Goal: Task Accomplishment & Management: Complete application form

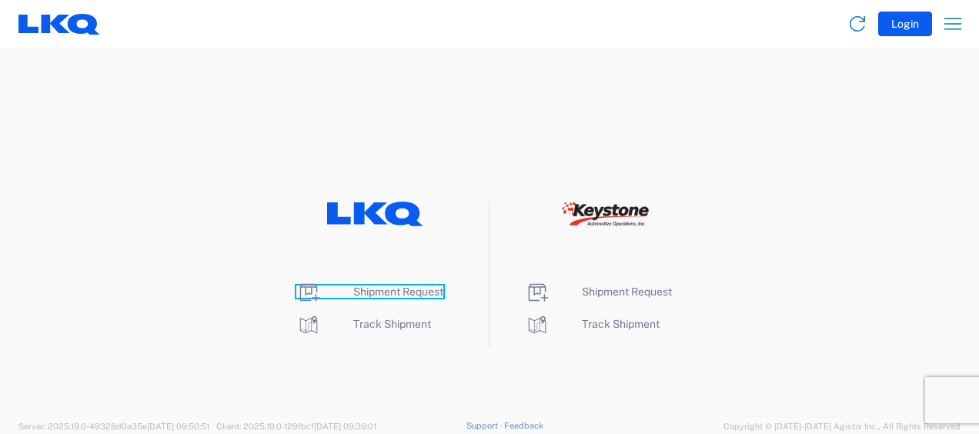
click at [369, 286] on span "Shipment Request" at bounding box center [398, 292] width 90 height 12
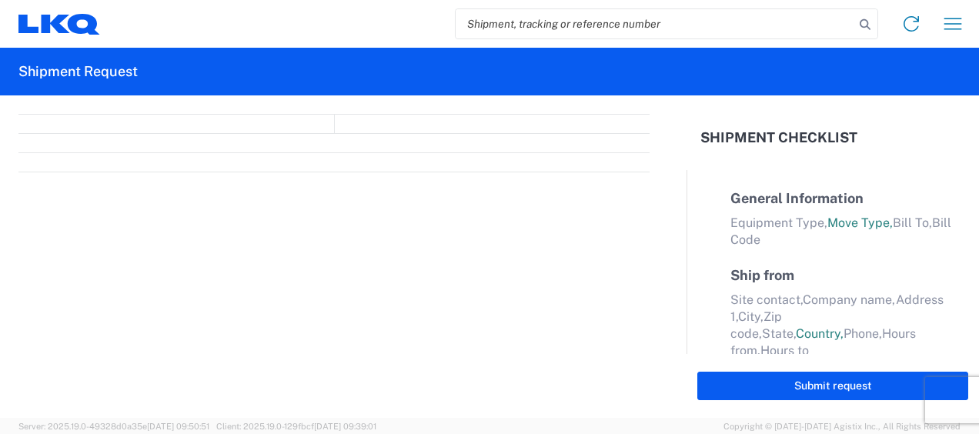
select select "FULL"
select select "LBS"
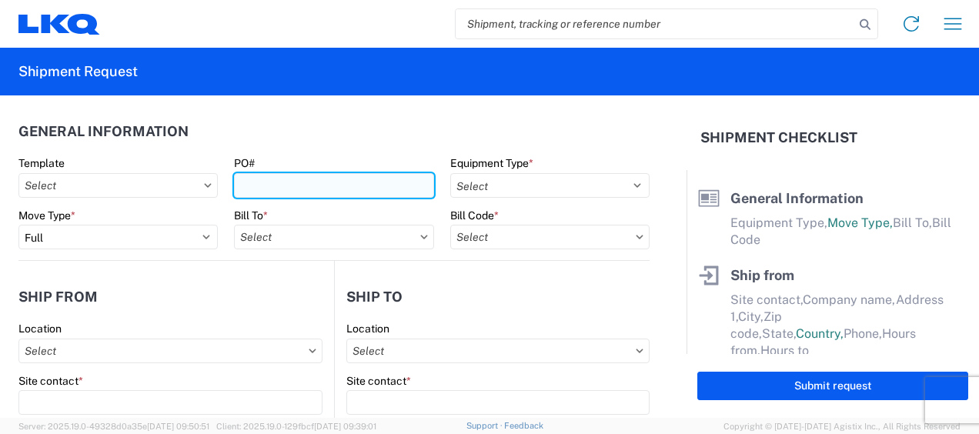
click at [263, 182] on input "PO#" at bounding box center [333, 185] width 199 height 25
type input "g"
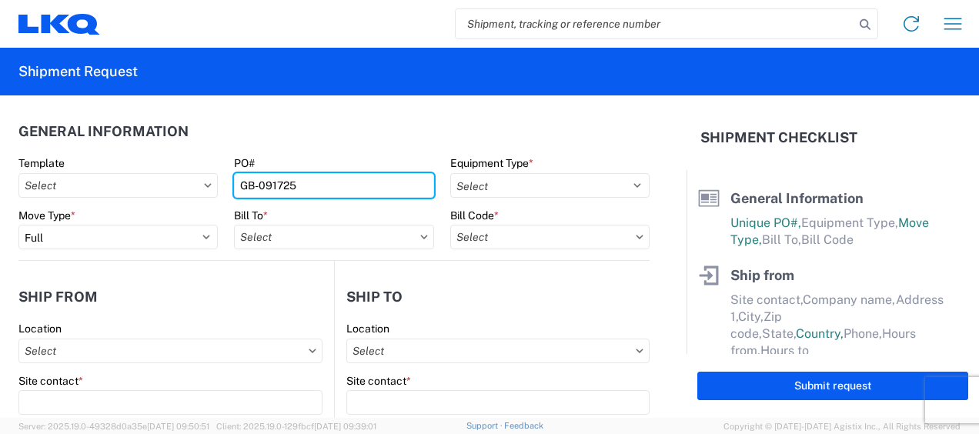
type input "GB-091725"
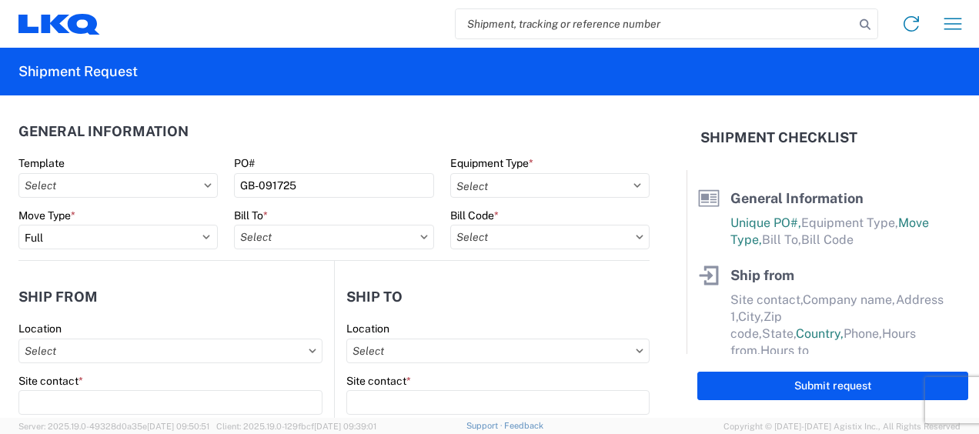
click at [503, 163] on label "Equipment Type *" at bounding box center [491, 163] width 83 height 14
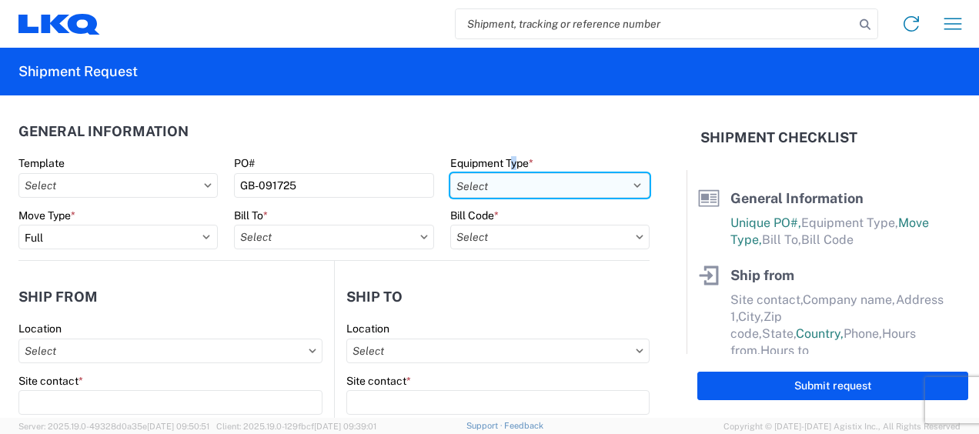
drag, startPoint x: 503, startPoint y: 162, endPoint x: 489, endPoint y: 178, distance: 21.8
click at [490, 174] on select "Select 53’ Dry Van Flatbed Dropdeck (van) Lowboy (flatbed) Rail" at bounding box center [549, 185] width 199 height 25
select select "STDV"
click at [450, 173] on select "Select 53’ Dry Van Flatbed Dropdeck (van) Lowboy (flatbed) Rail" at bounding box center [549, 185] width 199 height 25
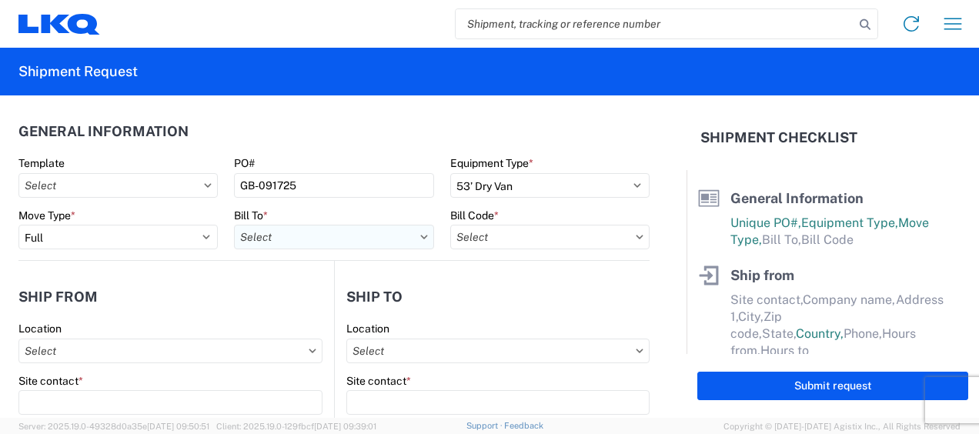
click at [239, 229] on input "text" at bounding box center [333, 237] width 199 height 25
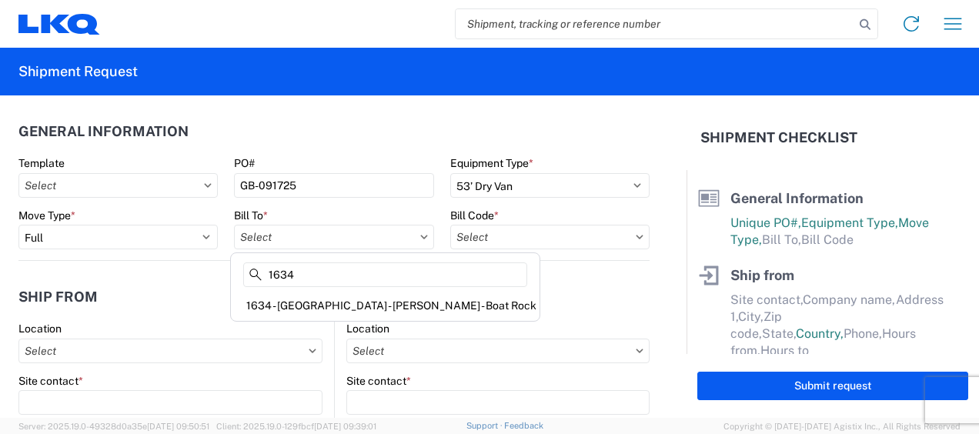
type input "1634"
click at [288, 303] on div "1634 - [GEOGRAPHIC_DATA] - [PERSON_NAME] - Boat Rock" at bounding box center [385, 305] width 303 height 25
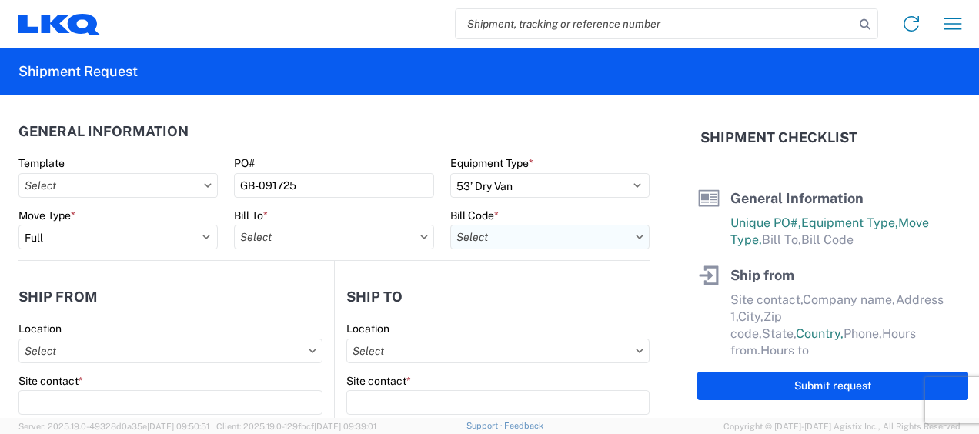
type input "1634 - [GEOGRAPHIC_DATA] - [PERSON_NAME] - Boat Rock"
click at [488, 245] on input "text" at bounding box center [549, 237] width 199 height 25
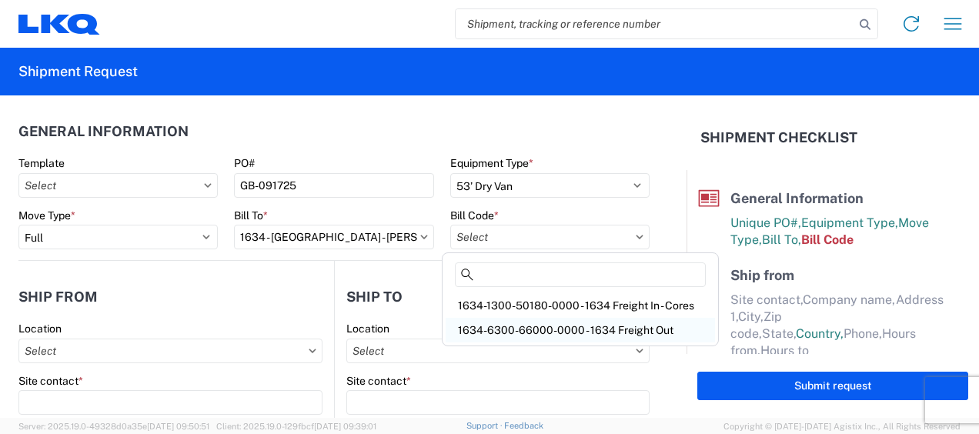
click at [526, 327] on div "1634-6300-66000-0000 - 1634 Freight Out" at bounding box center [580, 330] width 269 height 25
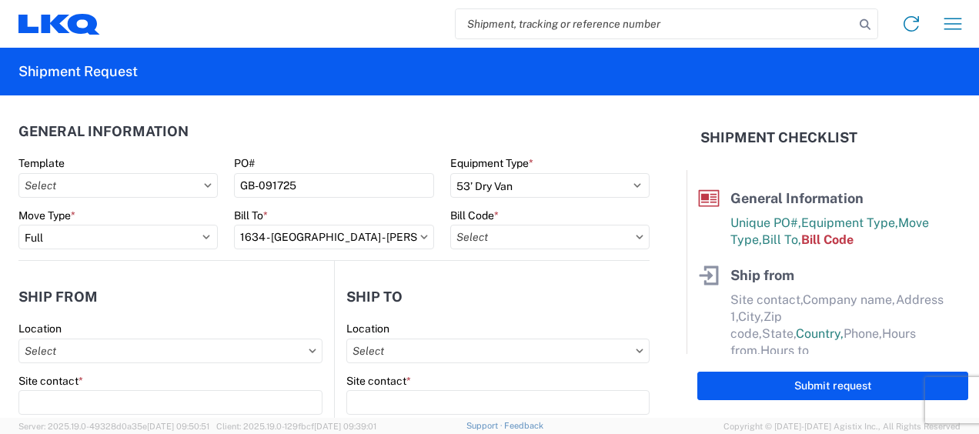
type input "1634-6300-66000-0000 - 1634 Freight Out"
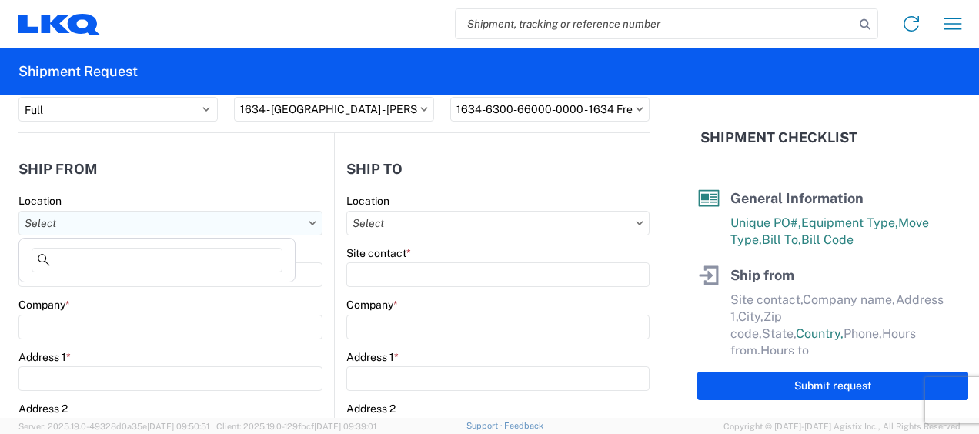
click at [74, 220] on input "text" at bounding box center [170, 223] width 304 height 25
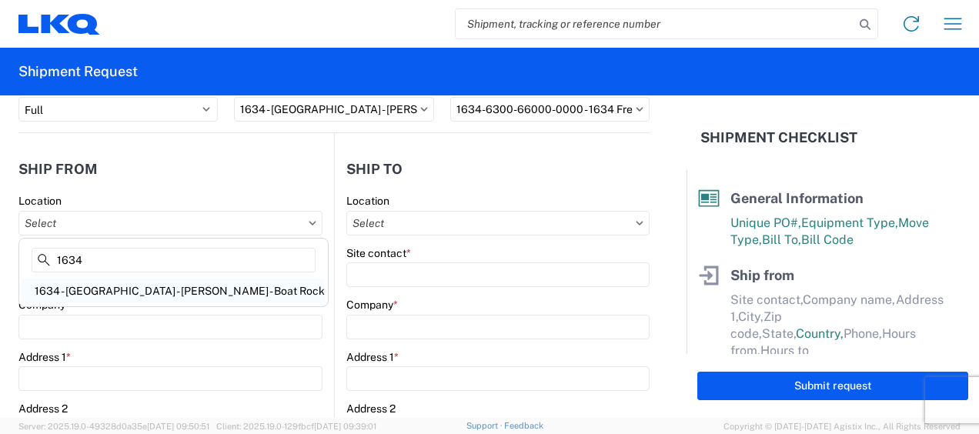
type input "1634"
click at [92, 292] on div "1634 - [GEOGRAPHIC_DATA] - [PERSON_NAME] - Boat Rock" at bounding box center [173, 291] width 303 height 25
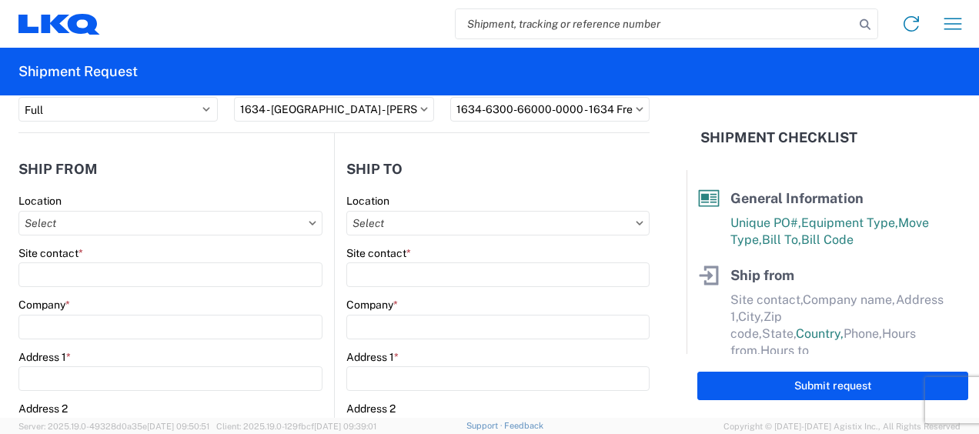
type input "1634 - [GEOGRAPHIC_DATA] - [PERSON_NAME] - Boat Rock"
type input "LKQ Corporation"
type input "[STREET_ADDRESS]"
type input "[GEOGRAPHIC_DATA]"
type input "30336"
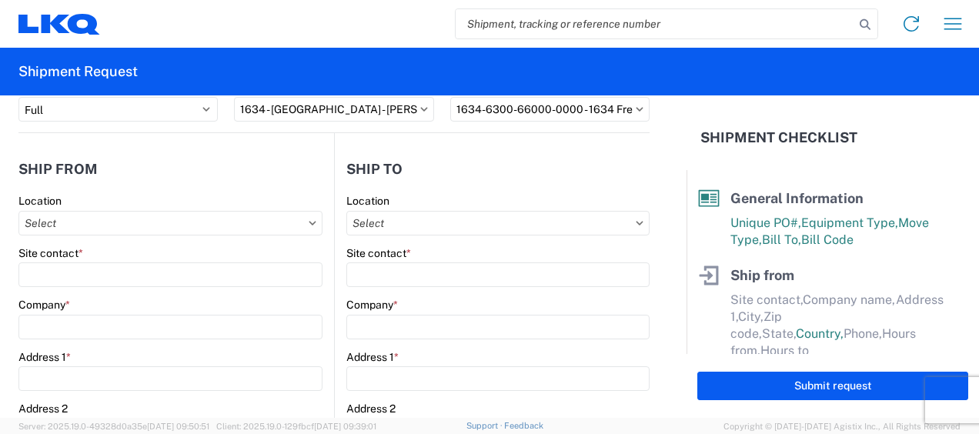
select select "GA"
select select "US"
type input "[PHONE_NUMBER]"
type input "00:00"
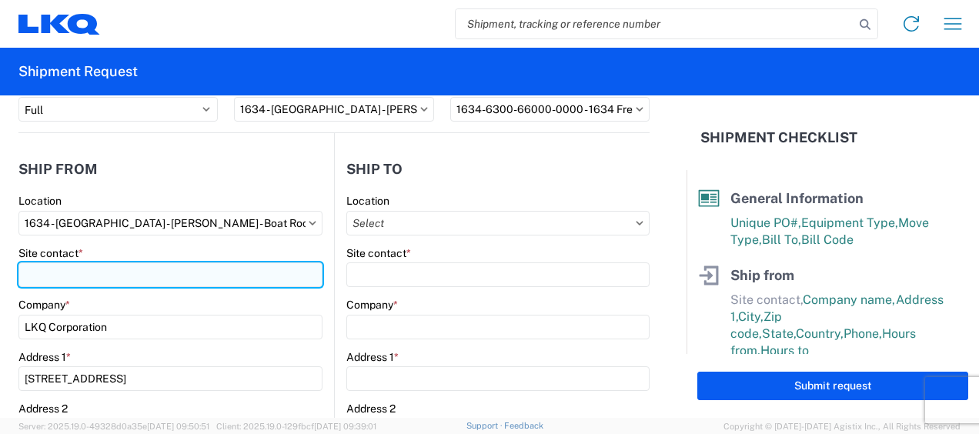
click at [109, 275] on input "Site contact *" at bounding box center [170, 275] width 304 height 25
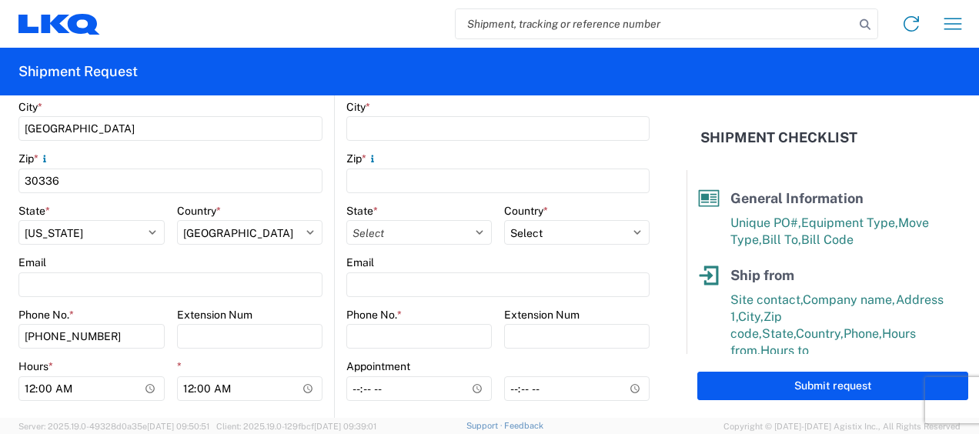
scroll to position [513, 0]
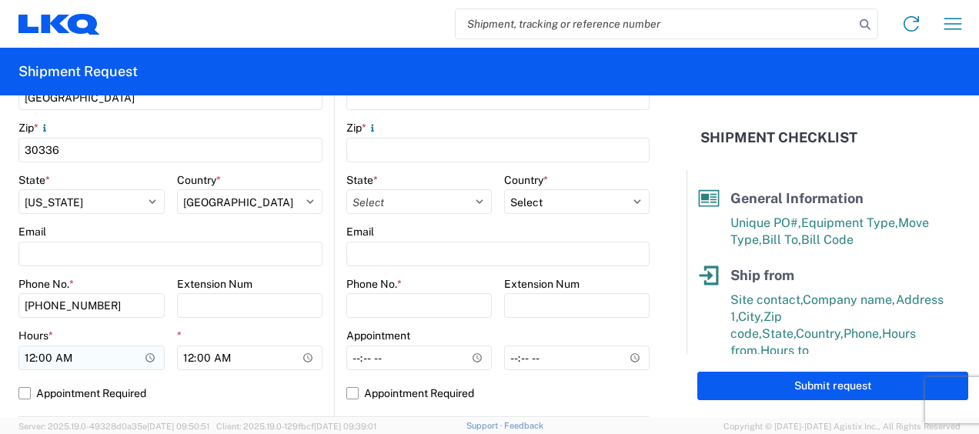
type input "[PERSON_NAME]"
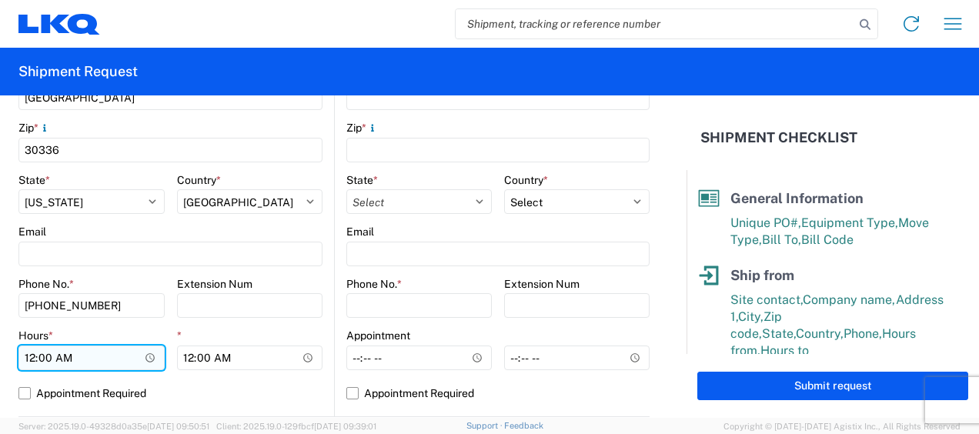
click at [29, 359] on input "00:00" at bounding box center [91, 358] width 146 height 25
type input "07:00"
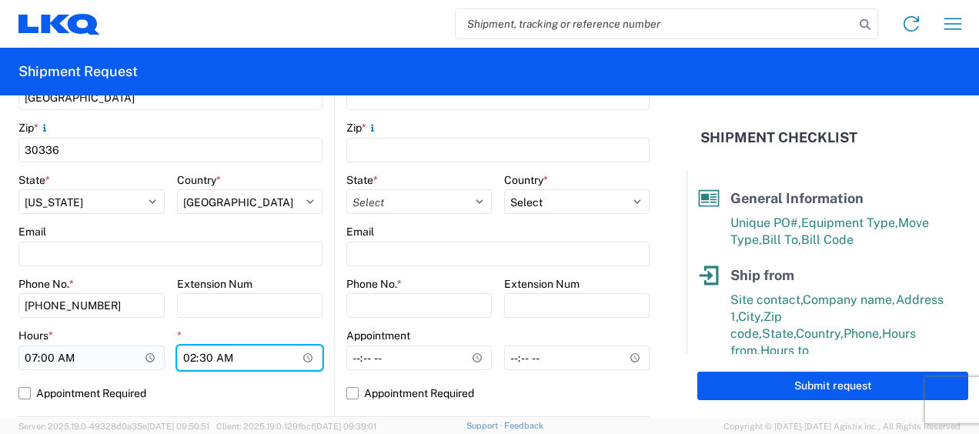
type input "14:30"
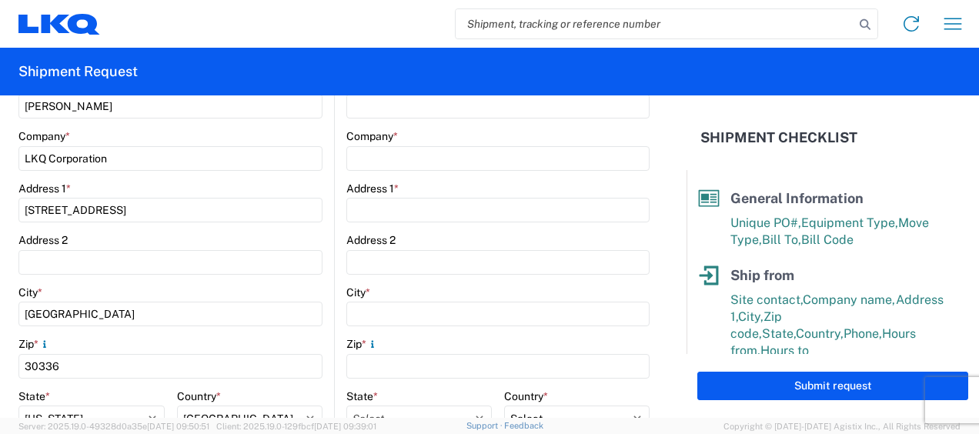
scroll to position [128, 0]
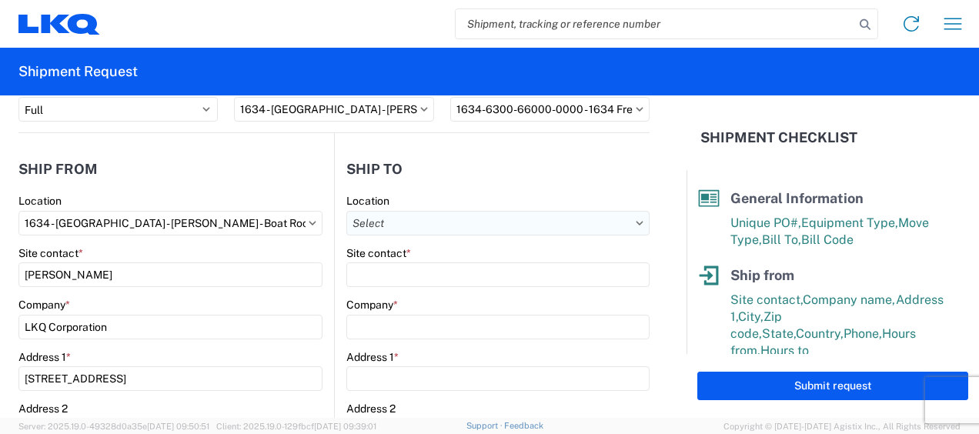
click at [416, 216] on input "text" at bounding box center [497, 223] width 303 height 25
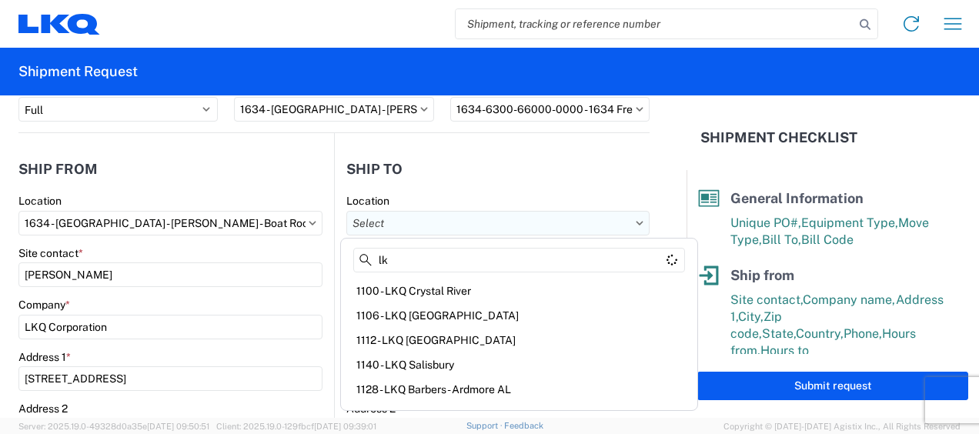
type input "l"
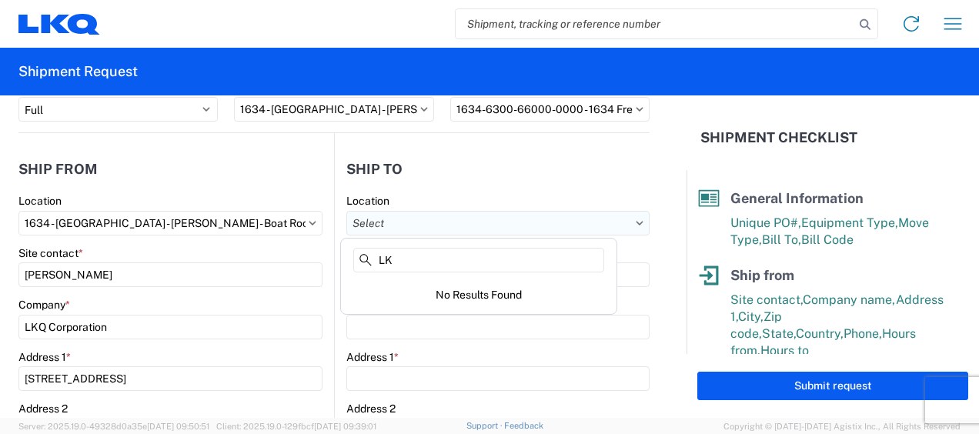
type input "L"
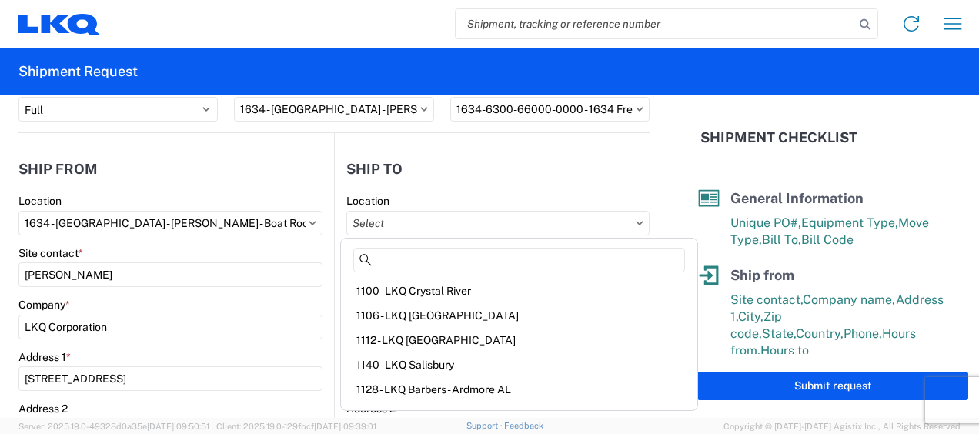
click at [629, 276] on input "Site contact *" at bounding box center [497, 275] width 303 height 25
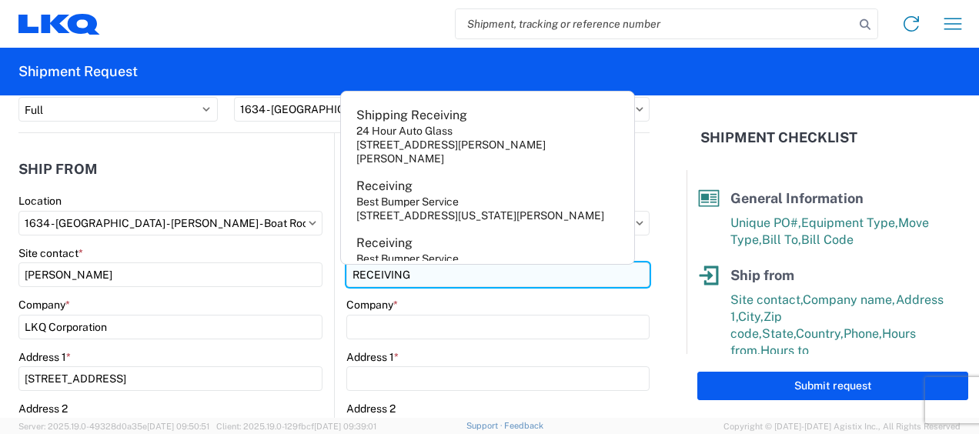
type input "RECEIVING"
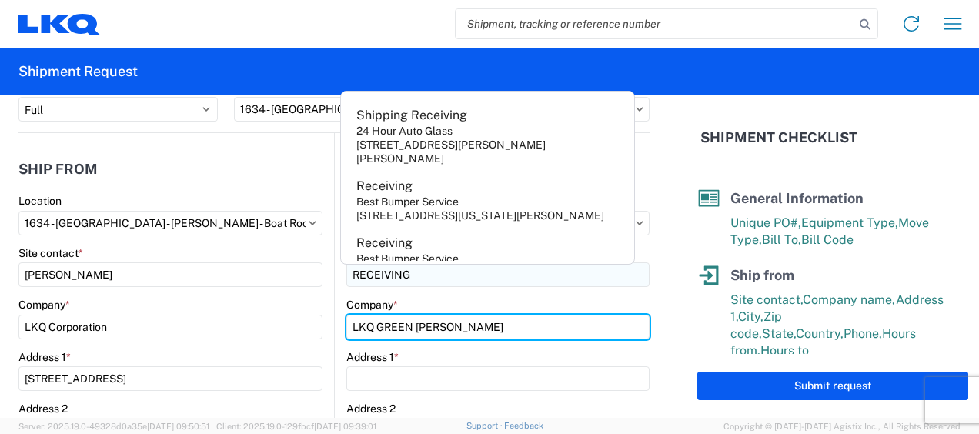
type input "LKQ GREEN [PERSON_NAME]"
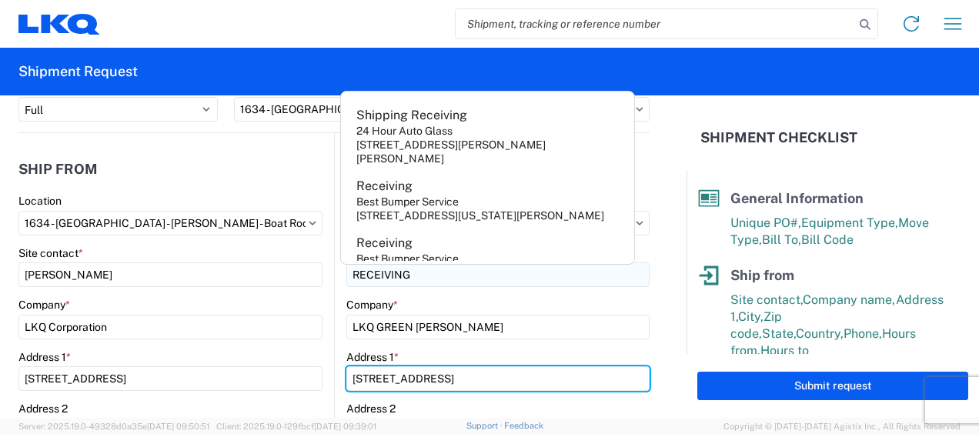
type input "[STREET_ADDRESS]"
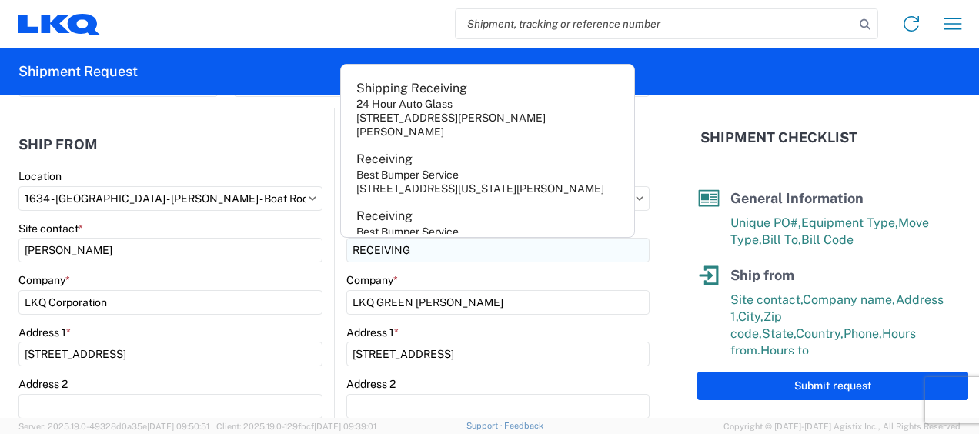
scroll to position [353, 0]
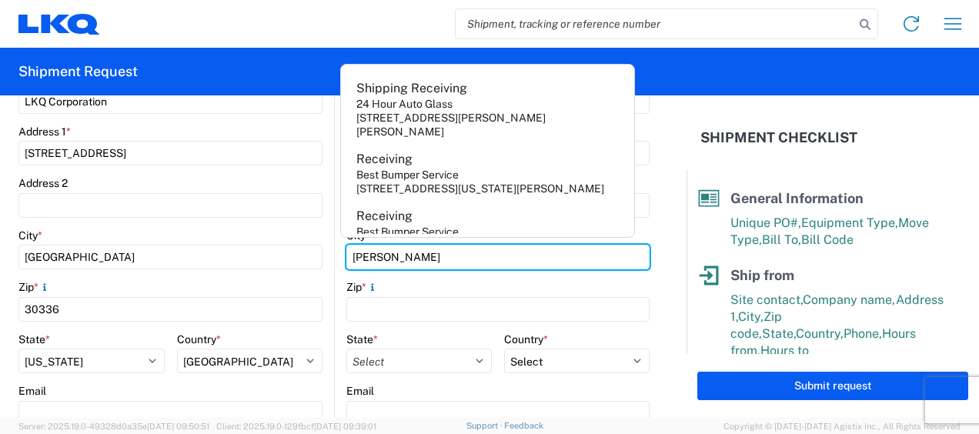
type input "[PERSON_NAME]"
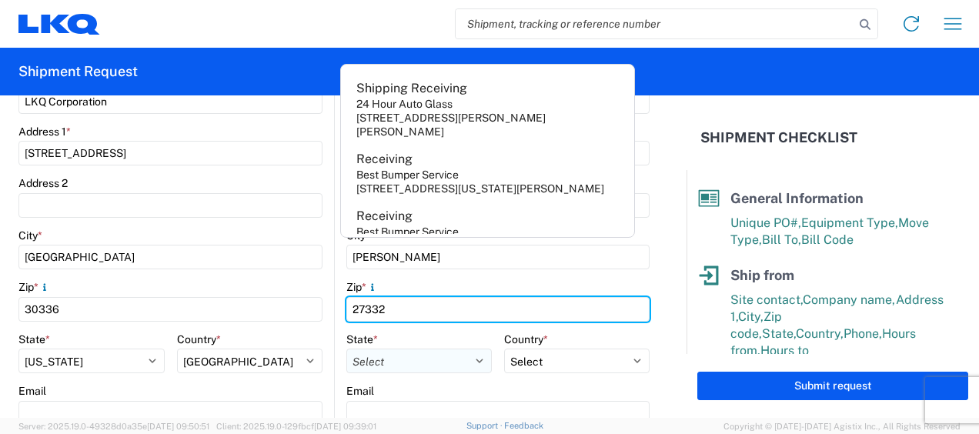
type input "27332"
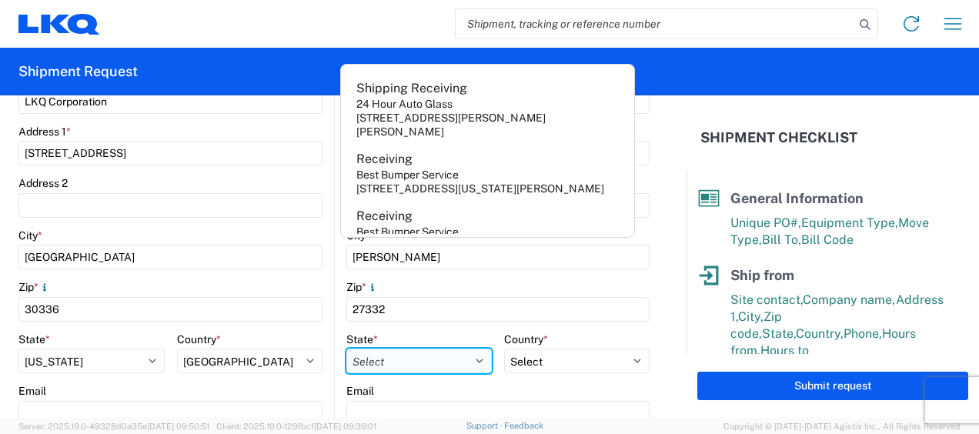
click at [467, 365] on select "Select [US_STATE] [US_STATE] [US_STATE] [US_STATE] Armed Forces Americas Armed …" at bounding box center [419, 361] width 146 height 25
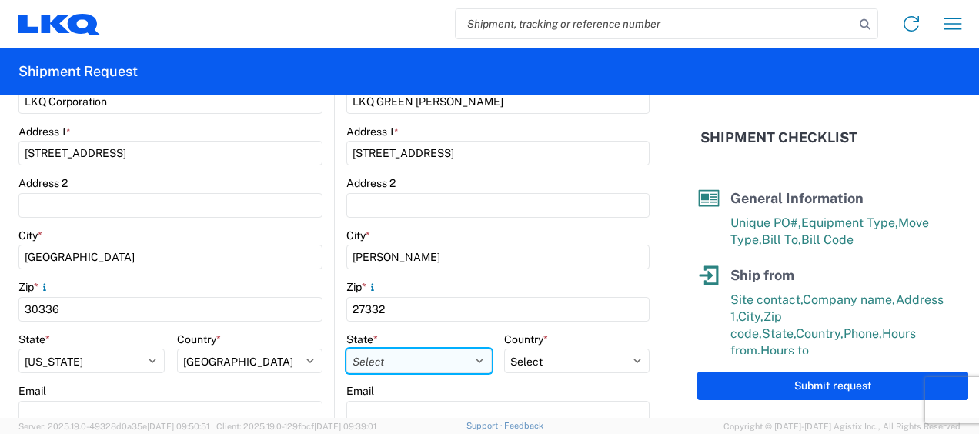
select select "NC"
click at [346, 349] on select "Select [US_STATE] [US_STATE] [US_STATE] [US_STATE] Armed Forces Americas Armed …" at bounding box center [419, 361] width 146 height 25
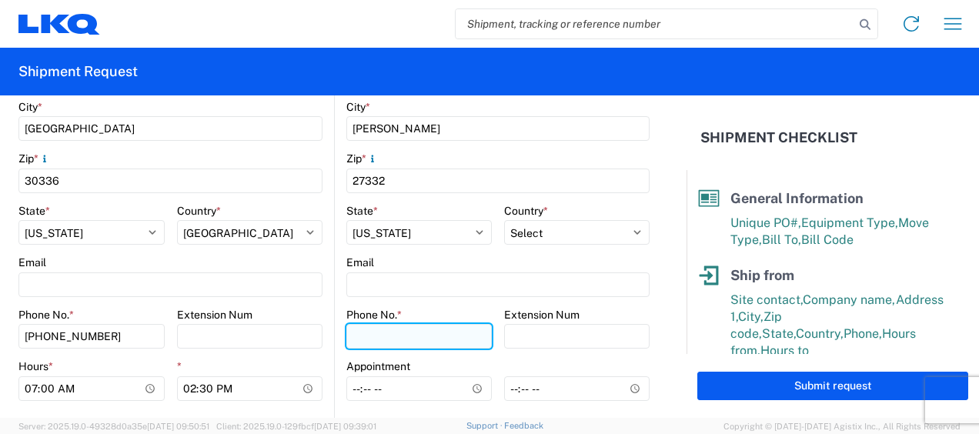
click at [381, 326] on input "Phone No. *" at bounding box center [419, 336] width 146 height 25
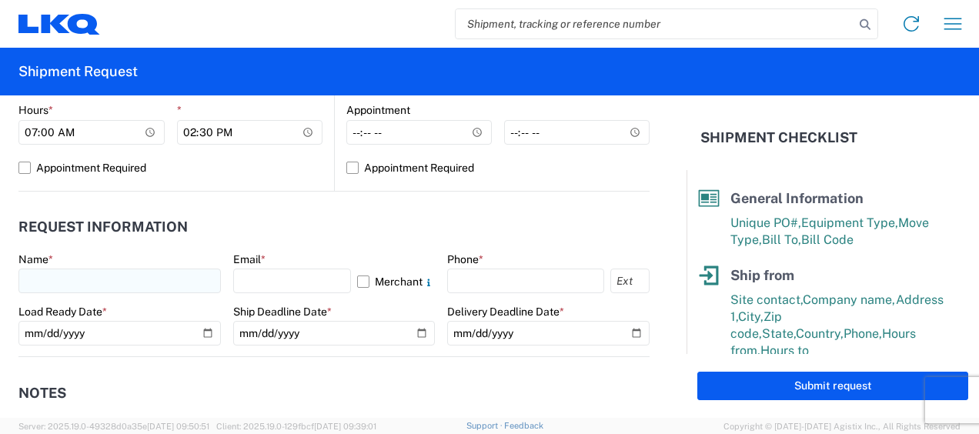
type input "9195795680"
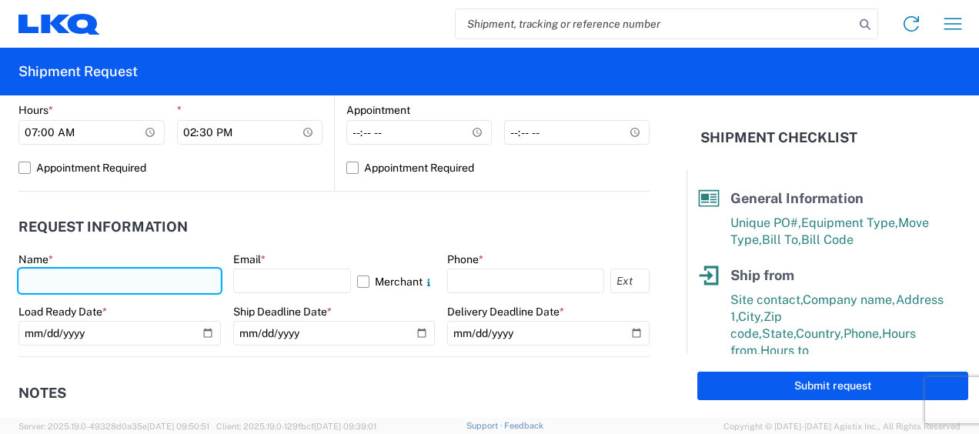
click at [117, 279] on input "text" at bounding box center [119, 281] width 202 height 25
type input "[PERSON_NAME]"
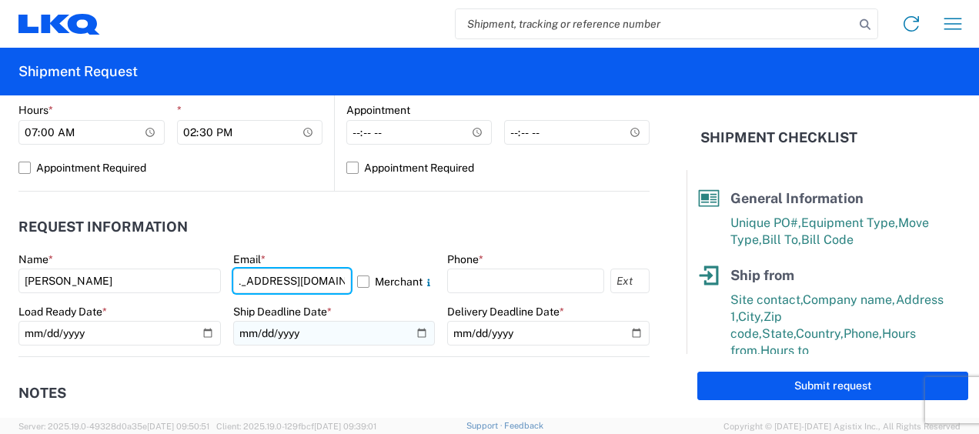
scroll to position [0, 44]
type input "[EMAIL_ADDRESS][DOMAIN_NAME]"
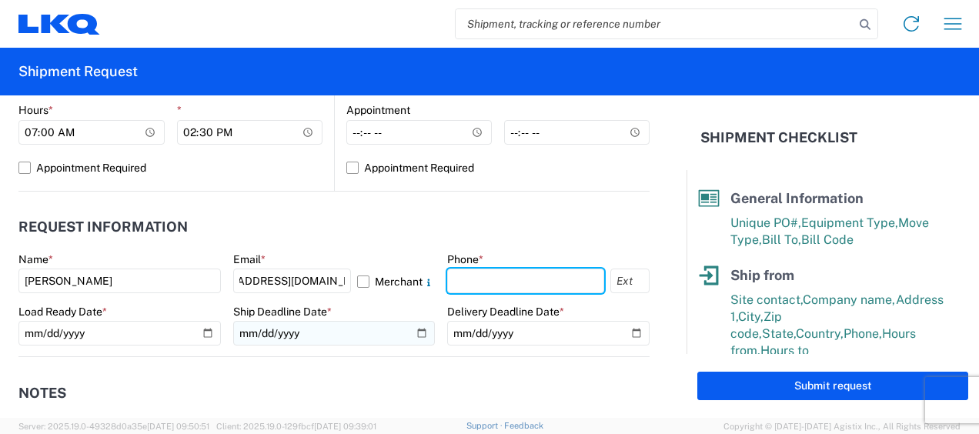
scroll to position [0, 0]
type input "6783998501"
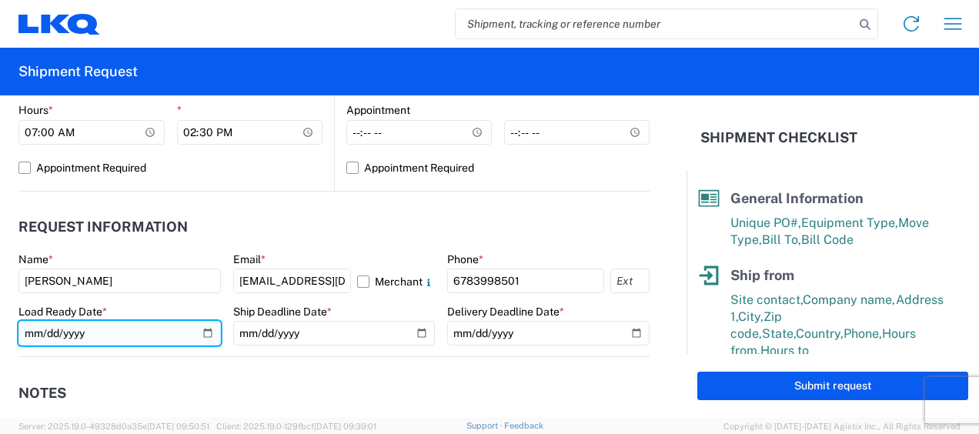
click at [202, 334] on input "date" at bounding box center [119, 333] width 202 height 25
type input "[DATE]"
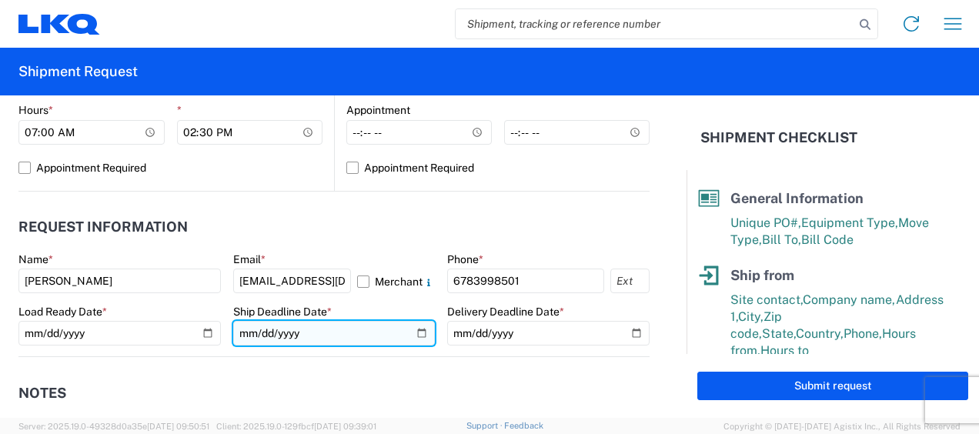
click at [416, 337] on input "date" at bounding box center [334, 333] width 202 height 25
type input "[DATE]"
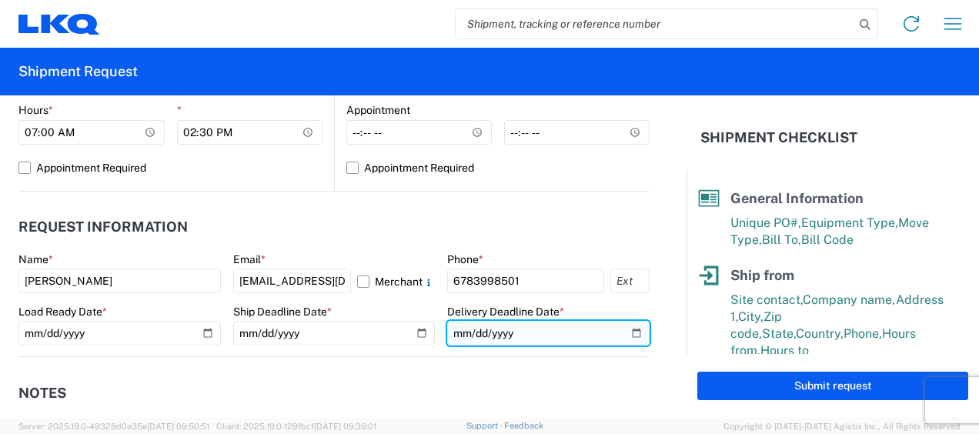
click at [621, 331] on input "date" at bounding box center [548, 333] width 202 height 25
type input "[DATE]"
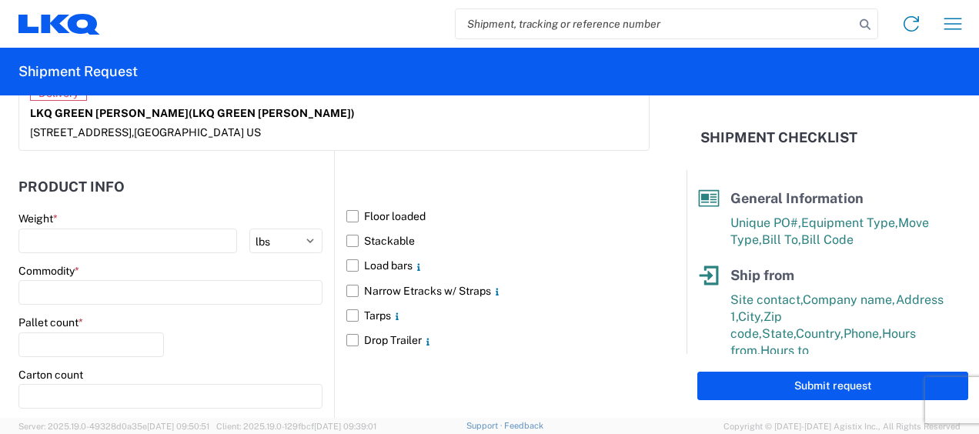
scroll to position [1380, 0]
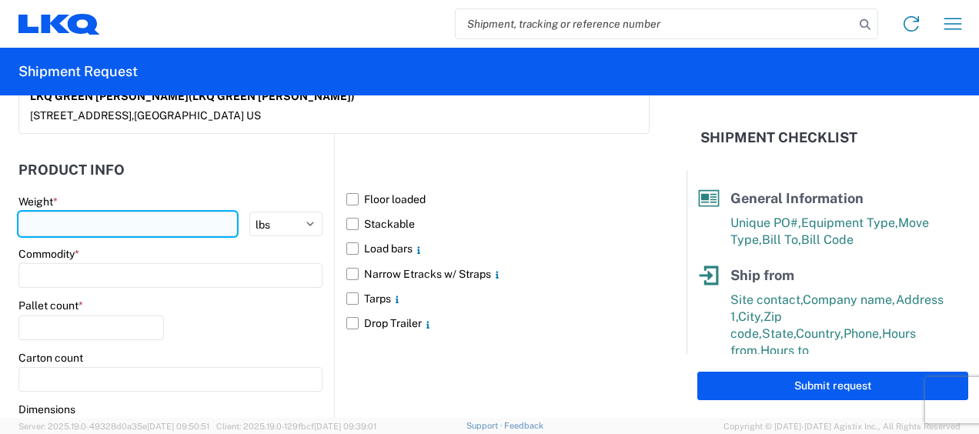
click at [92, 214] on input "number" at bounding box center [127, 224] width 219 height 25
type input "23056"
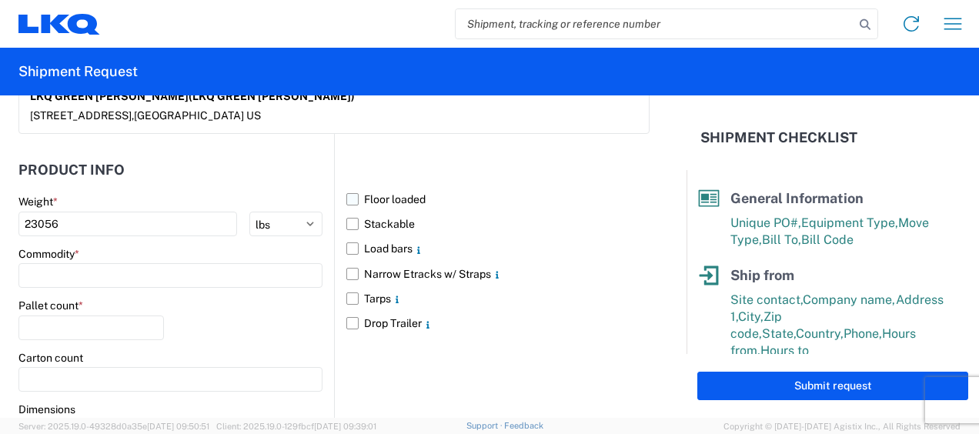
click at [353, 192] on label "Floor loaded" at bounding box center [497, 199] width 303 height 25
click at [0, 0] on input "Floor loaded" at bounding box center [0, 0] width 0 height 0
click at [112, 276] on input at bounding box center [170, 275] width 304 height 25
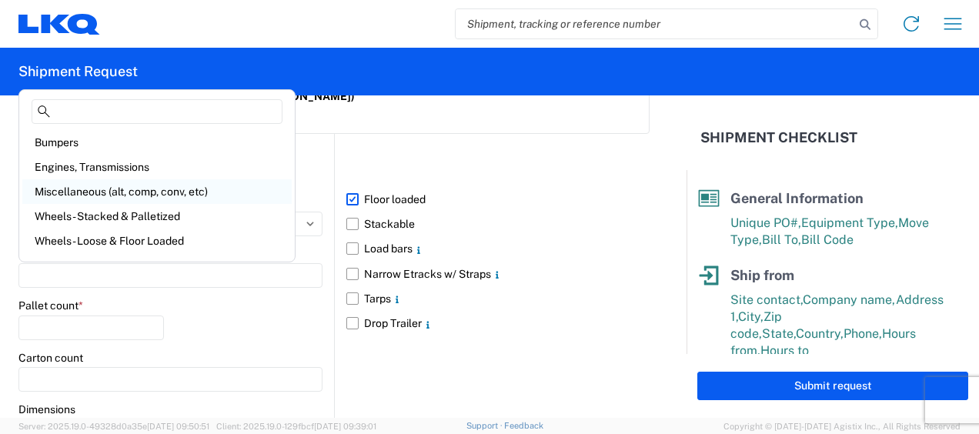
click at [180, 192] on div "Miscellaneous (alt, comp, conv, etc)" at bounding box center [156, 191] width 269 height 25
type input "Miscellaneous (alt, comp, conv, etc)"
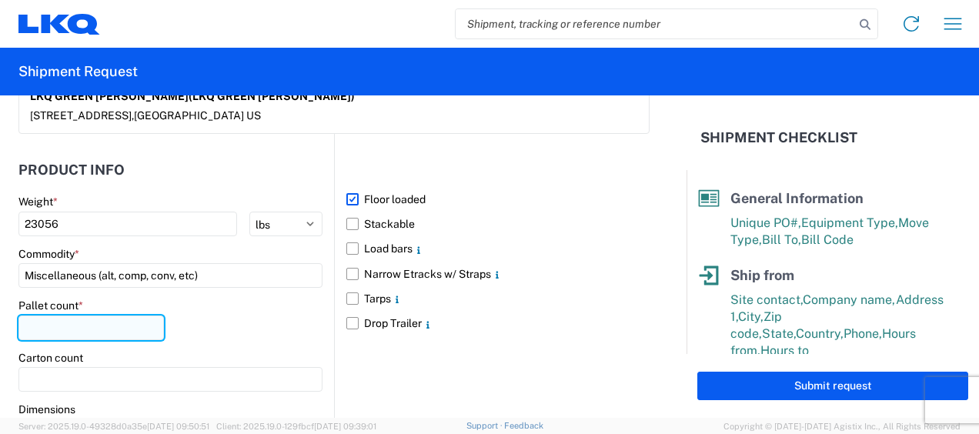
click at [94, 322] on input "number" at bounding box center [91, 328] width 146 height 25
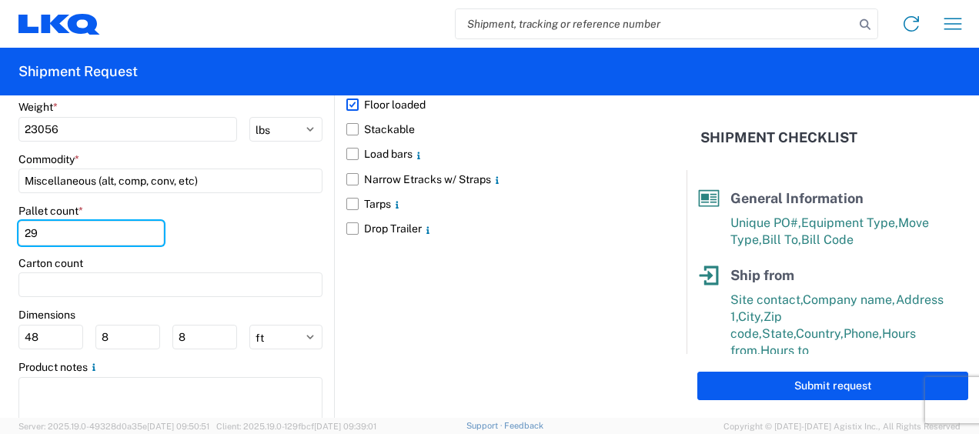
scroll to position [1519, 0]
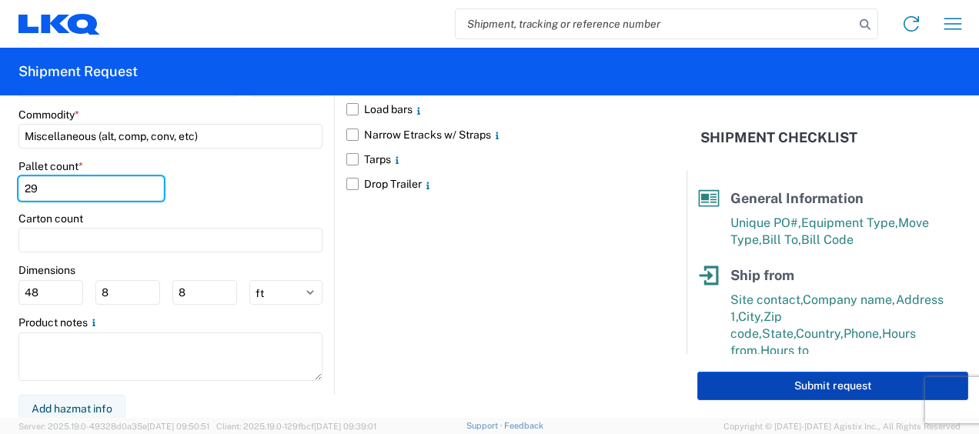
type input "29"
click at [865, 383] on button "Submit request" at bounding box center [832, 386] width 271 height 28
select select "US"
